Goal: Task Accomplishment & Management: Complete application form

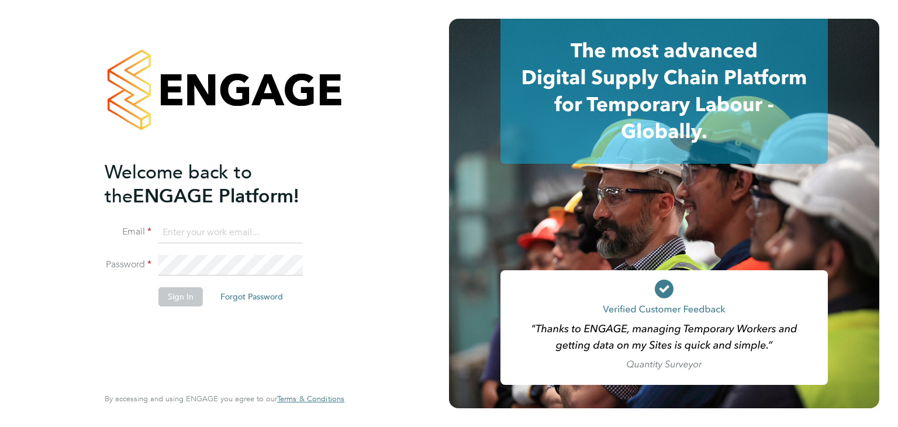
type input "valeria.erdos@citycalling.com"
click at [181, 288] on button "Sign In" at bounding box center [180, 296] width 44 height 19
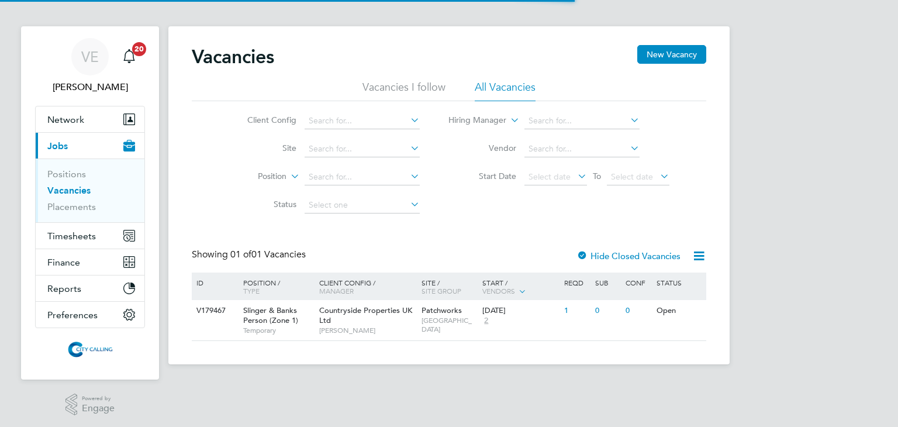
scroll to position [8, 0]
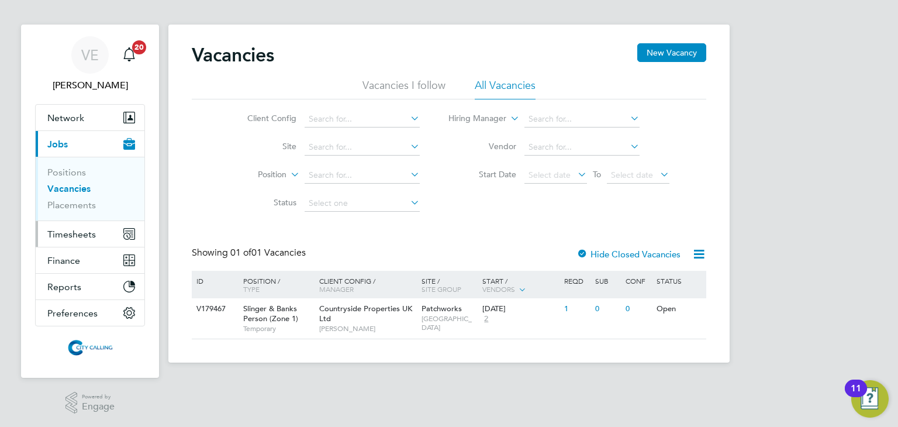
click at [75, 235] on span "Timesheets" at bounding box center [71, 234] width 49 height 11
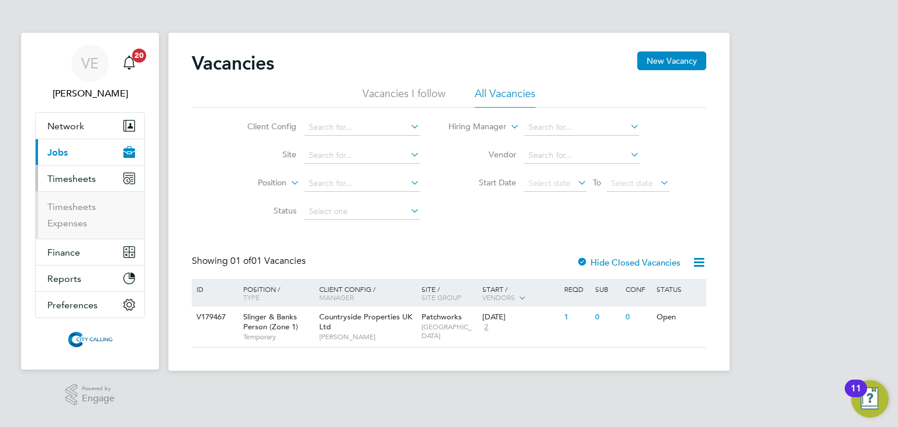
scroll to position [0, 0]
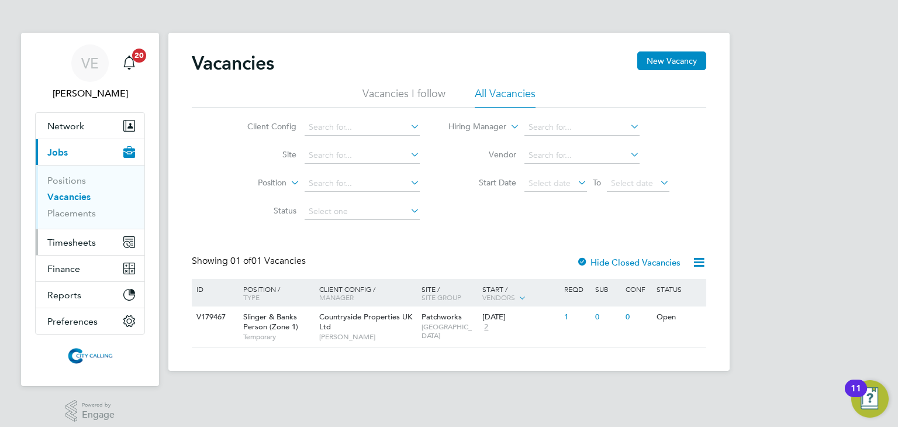
click at [72, 244] on span "Timesheets" at bounding box center [71, 242] width 49 height 11
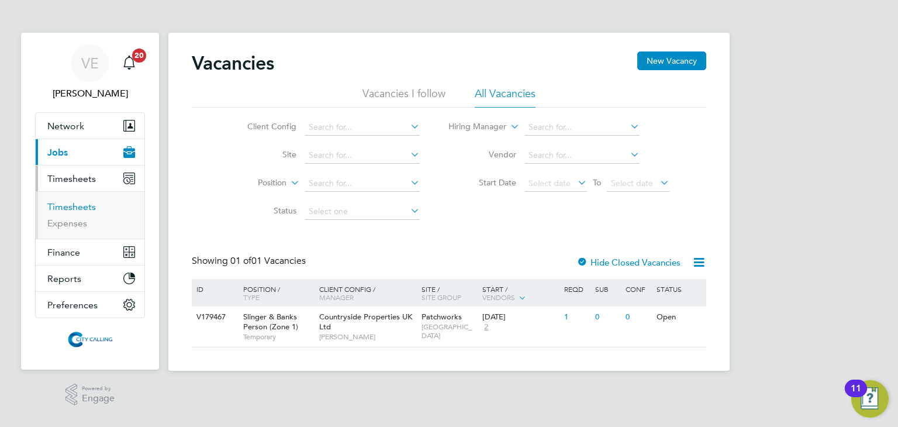
click at [77, 205] on link "Timesheets" at bounding box center [71, 206] width 49 height 11
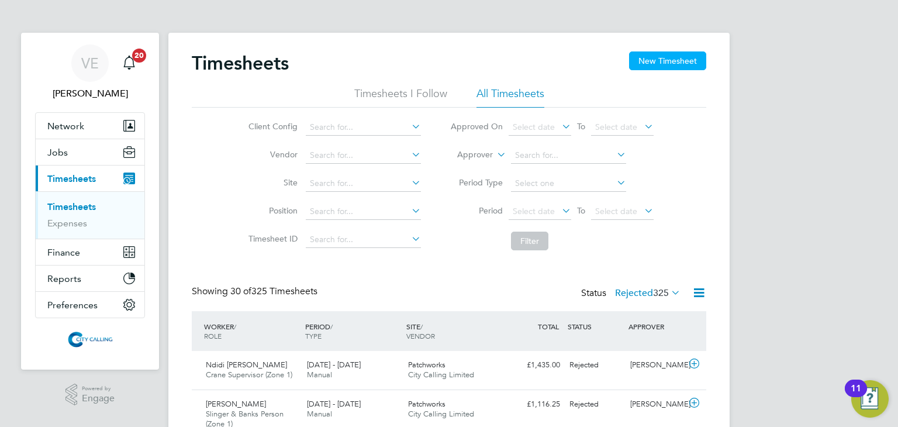
click at [662, 57] on button "New Timesheet" at bounding box center [667, 60] width 77 height 19
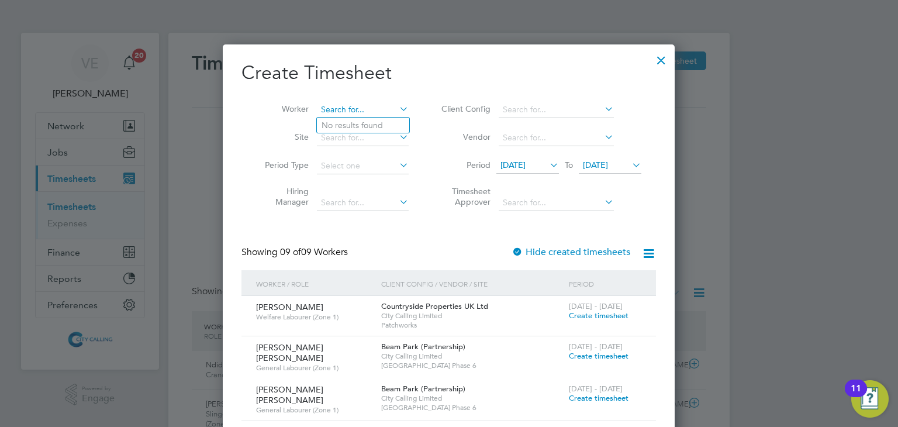
click at [349, 106] on input at bounding box center [363, 110] width 92 height 16
type input "kidu"
click at [353, 110] on input at bounding box center [363, 110] width 92 height 16
type input "kid"
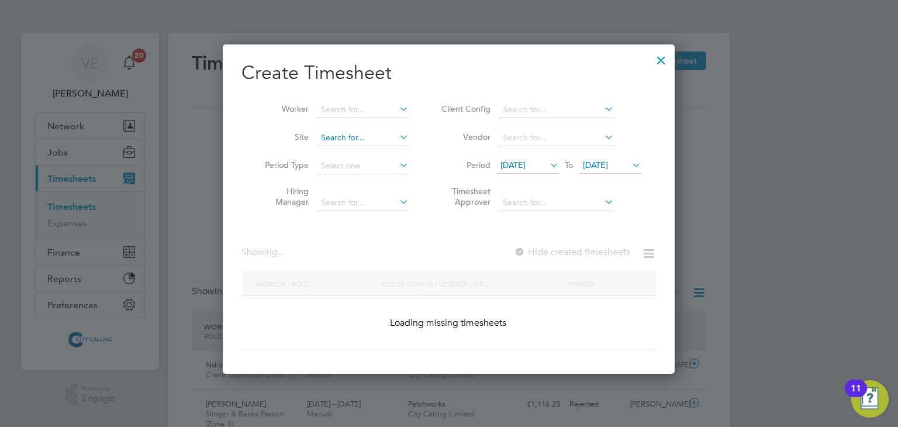
drag, startPoint x: 353, startPoint y: 127, endPoint x: 351, endPoint y: 142, distance: 14.7
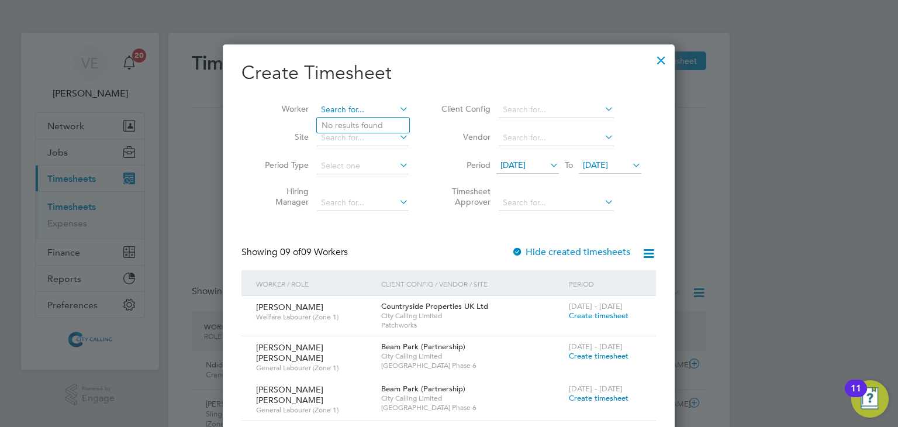
click at [349, 109] on input at bounding box center [363, 110] width 92 height 16
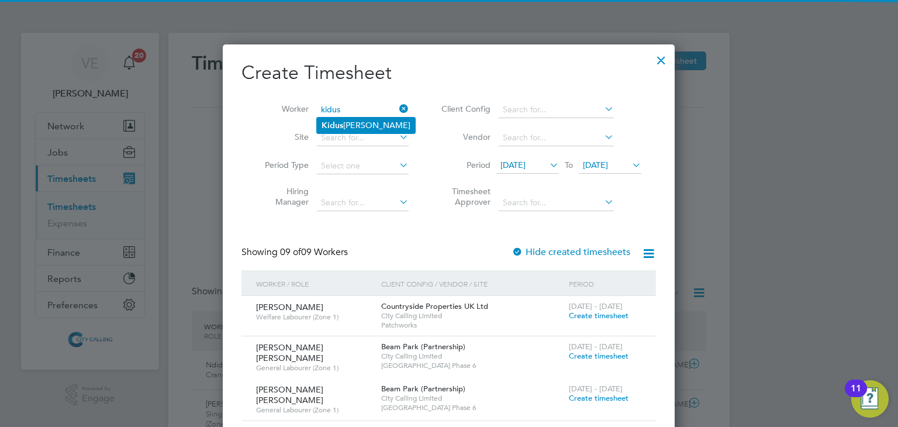
click at [354, 125] on li "Kidus [PERSON_NAME]" at bounding box center [366, 126] width 98 height 16
type input "Kidus [PERSON_NAME]"
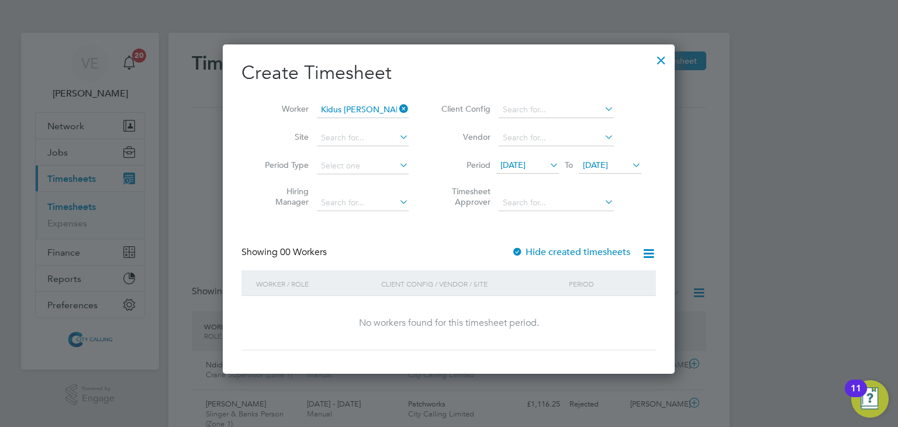
drag, startPoint x: 533, startPoint y: 247, endPoint x: 533, endPoint y: 223, distance: 24.0
click at [533, 247] on label "Hide created timesheets" at bounding box center [571, 252] width 119 height 12
click at [526, 168] on span "[DATE]" at bounding box center [513, 165] width 25 height 11
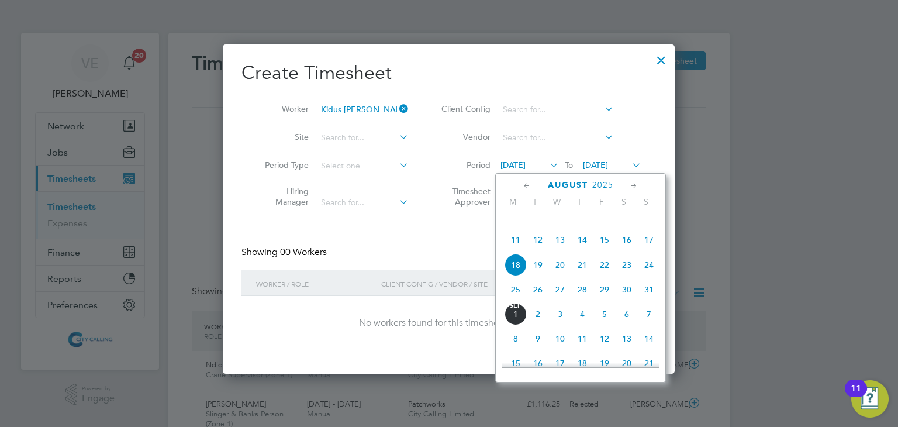
click at [512, 223] on span "4" at bounding box center [516, 215] width 22 height 22
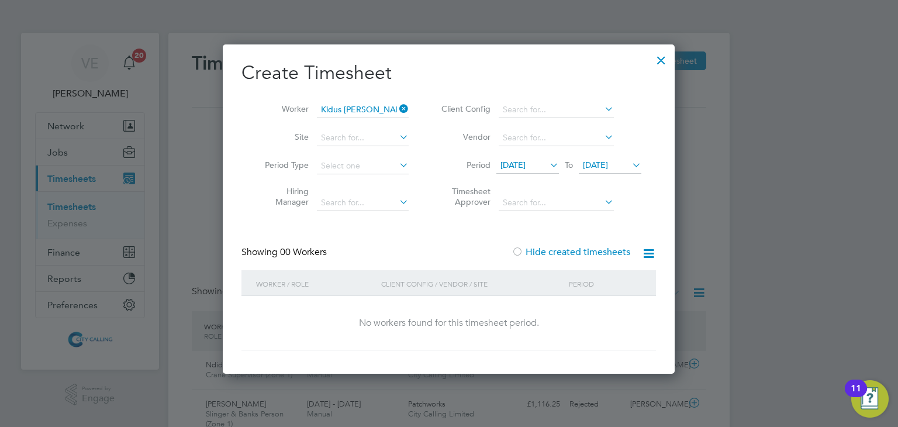
click at [630, 168] on icon at bounding box center [630, 165] width 0 height 16
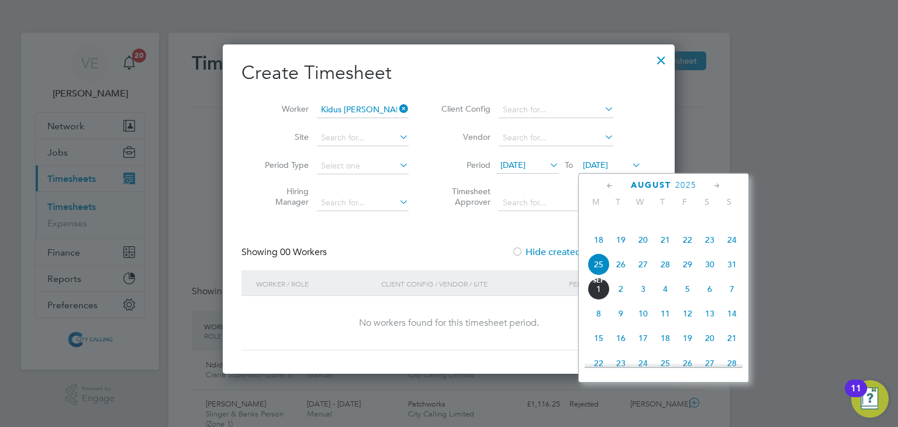
click at [730, 275] on span "31" at bounding box center [732, 264] width 22 height 22
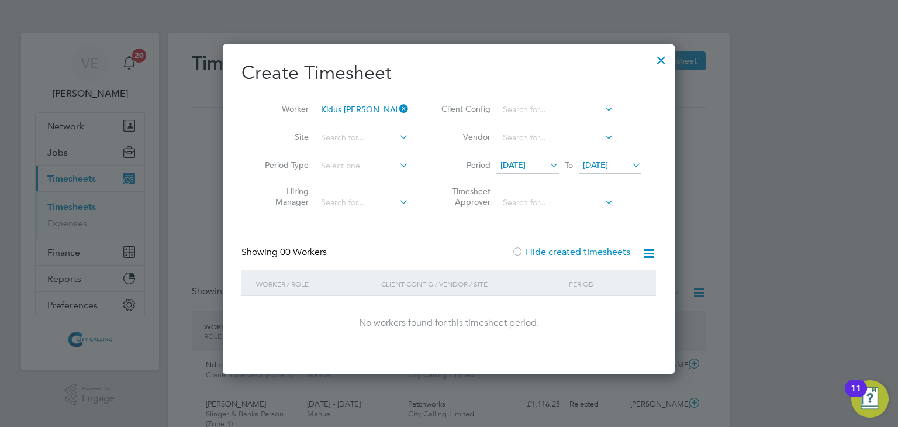
click at [739, 232] on div at bounding box center [449, 213] width 898 height 427
